Goal: Task Accomplishment & Management: Manage account settings

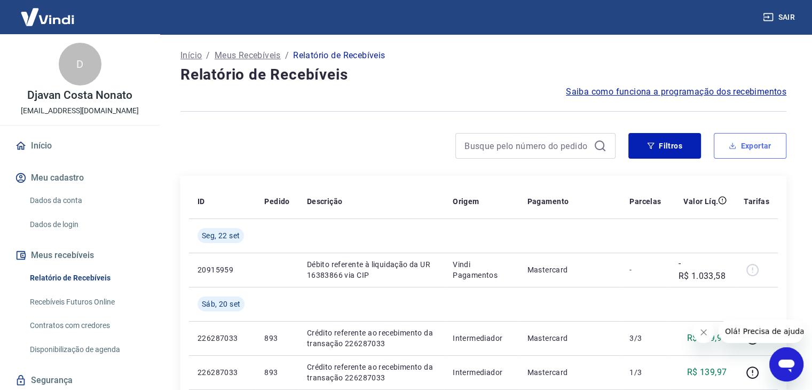
click at [754, 144] on button "Exportar" at bounding box center [750, 146] width 73 height 26
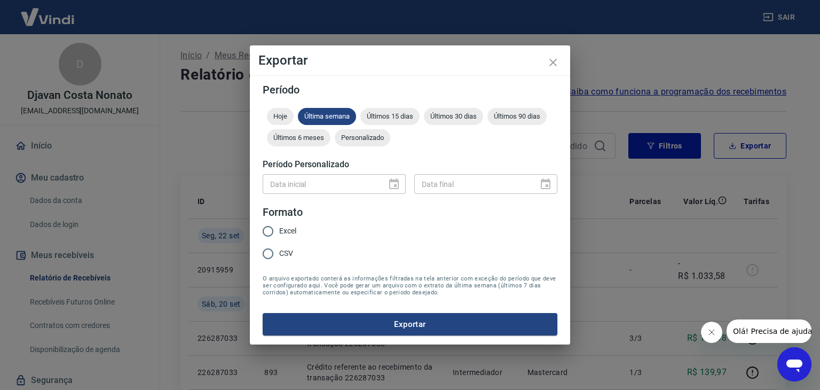
click at [265, 255] on input "CSV" at bounding box center [268, 253] width 22 height 22
radio input "true"
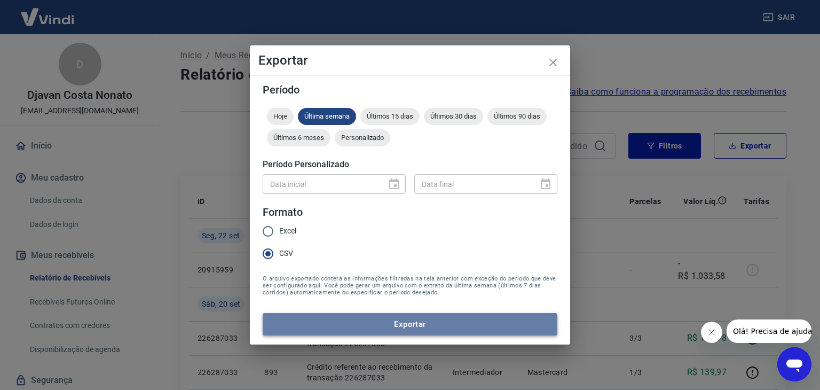
click at [367, 332] on button "Exportar" at bounding box center [410, 324] width 295 height 22
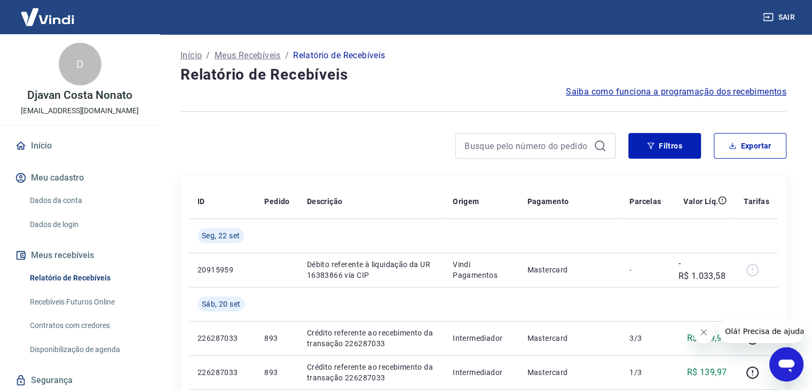
click at [674, 91] on span "Saiba como funciona a programação dos recebimentos" at bounding box center [676, 91] width 221 height 13
click at [750, 144] on button "Exportar" at bounding box center [750, 146] width 73 height 26
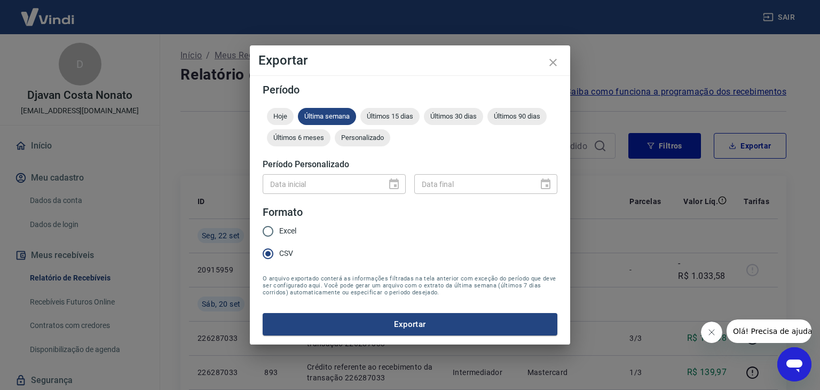
click at [399, 184] on div "Data inicial" at bounding box center [334, 184] width 143 height 20
click at [392, 185] on div "Data inicial" at bounding box center [334, 184] width 143 height 20
click at [354, 139] on span "Personalizado" at bounding box center [363, 138] width 56 height 8
click at [391, 183] on icon "Choose date" at bounding box center [394, 184] width 13 height 13
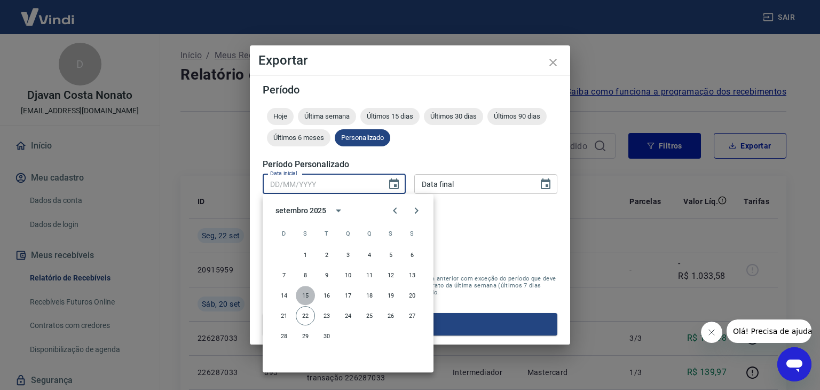
click at [310, 295] on button "15" at bounding box center [305, 295] width 19 height 19
type input "15/09/2025"
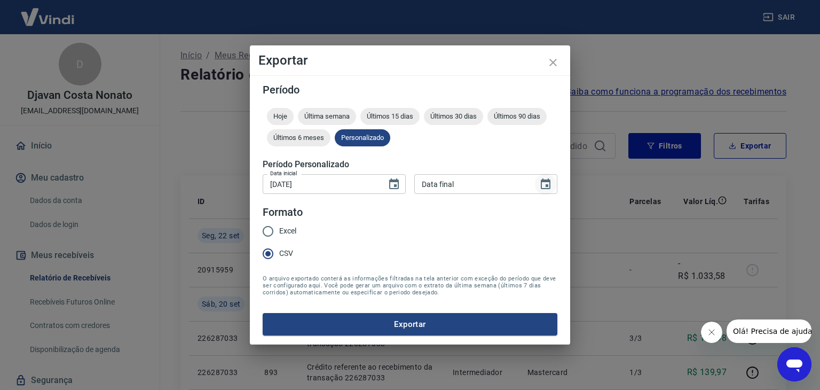
click at [544, 185] on icon "Choose date" at bounding box center [545, 184] width 13 height 13
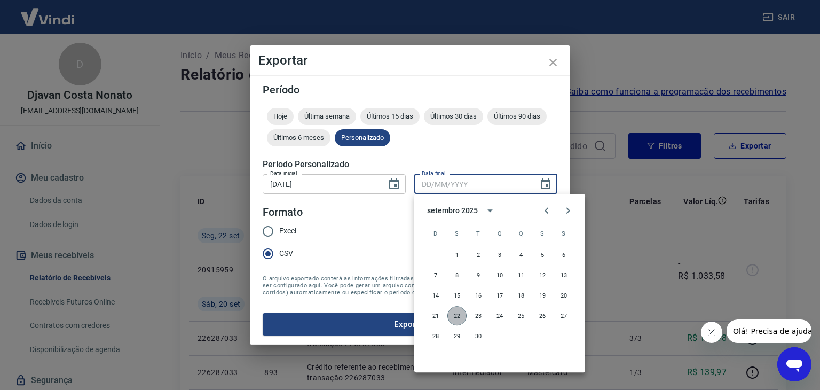
click at [455, 315] on button "22" at bounding box center [457, 315] width 19 height 19
type input "22/09/2025"
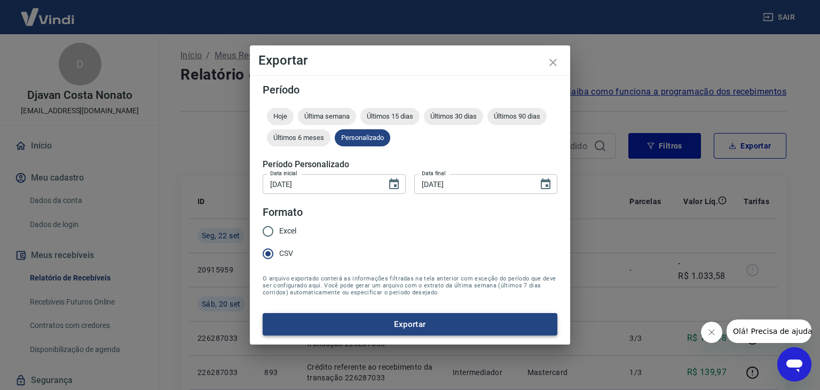
click at [438, 324] on button "Exportar" at bounding box center [410, 324] width 295 height 22
